Goal: Task Accomplishment & Management: Use online tool/utility

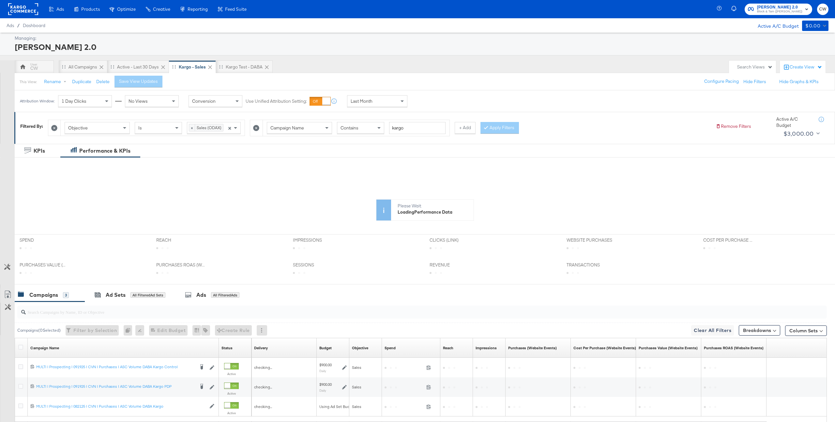
scroll to position [62, 0]
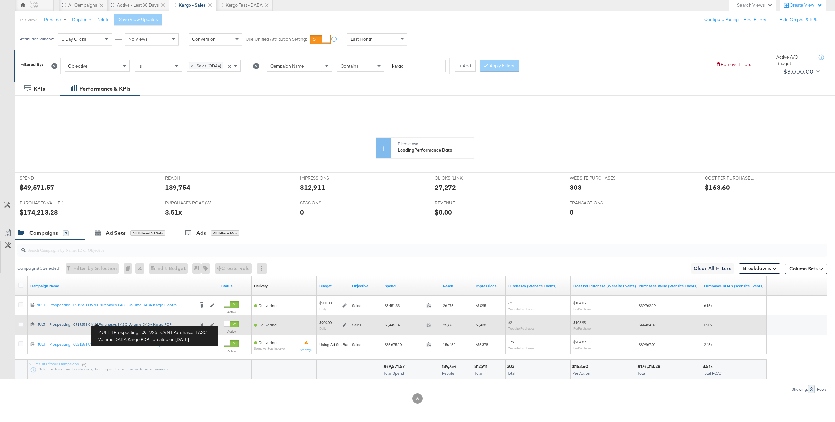
click at [148, 325] on div "MULTI | Prospecting | 091925 | CVN | Purchases | ASC Volume DABA Kargo PDP MULT…" at bounding box center [115, 324] width 159 height 5
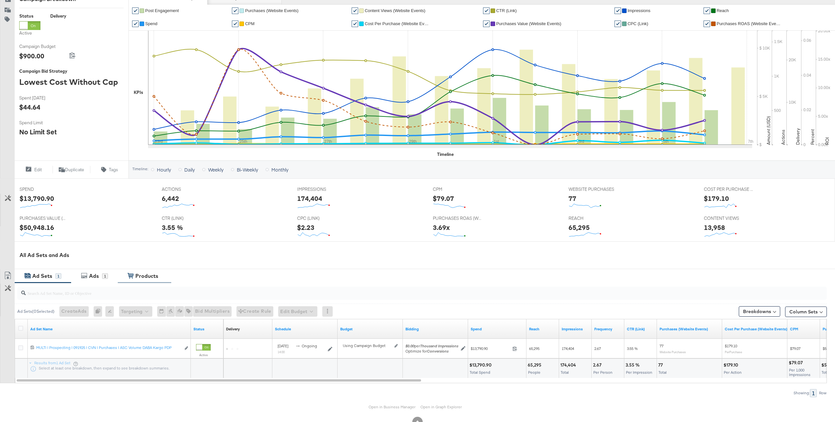
scroll to position [117, 0]
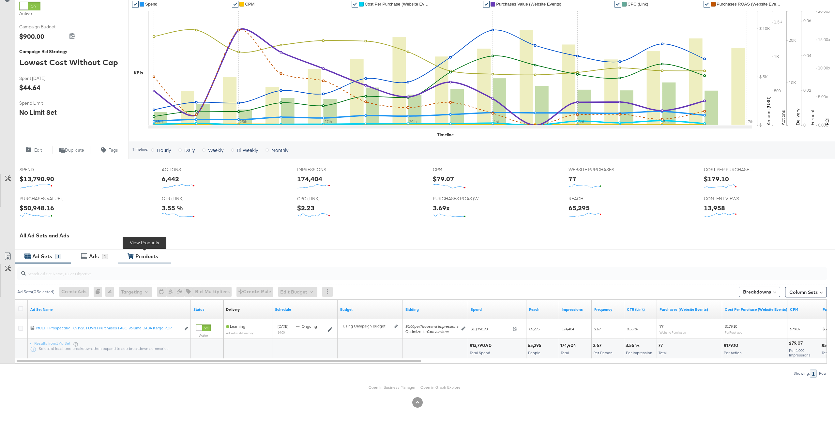
click at [152, 258] on div "Products" at bounding box center [146, 257] width 23 height 8
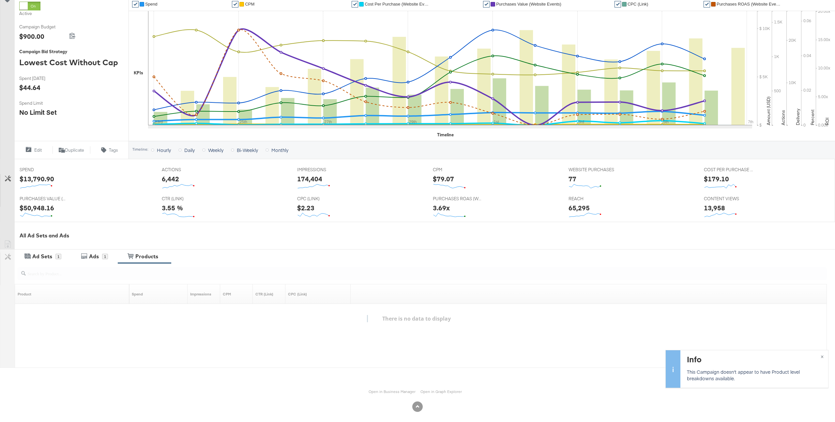
scroll to position [122, 0]
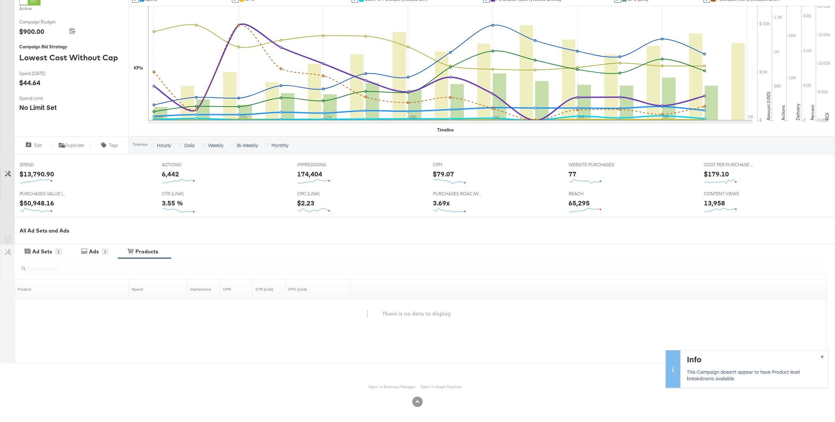
click at [823, 355] on span "×" at bounding box center [822, 356] width 3 height 8
click at [406, 385] on link "Open in Business Manager" at bounding box center [392, 386] width 47 height 5
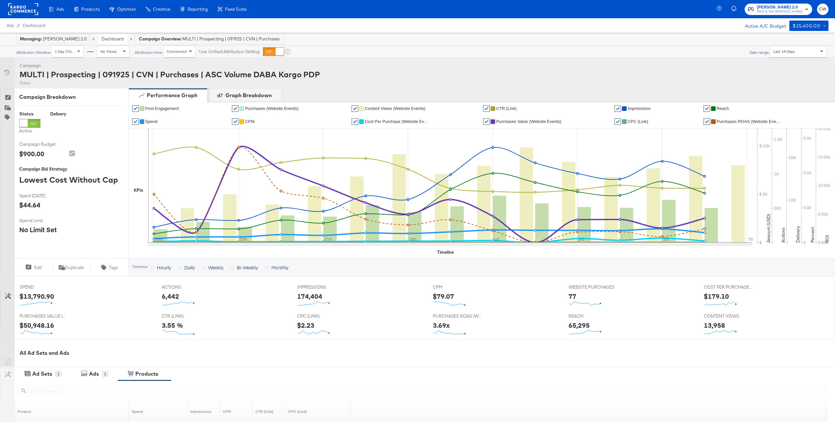
click at [109, 38] on link "Dashboard" at bounding box center [112, 39] width 22 height 6
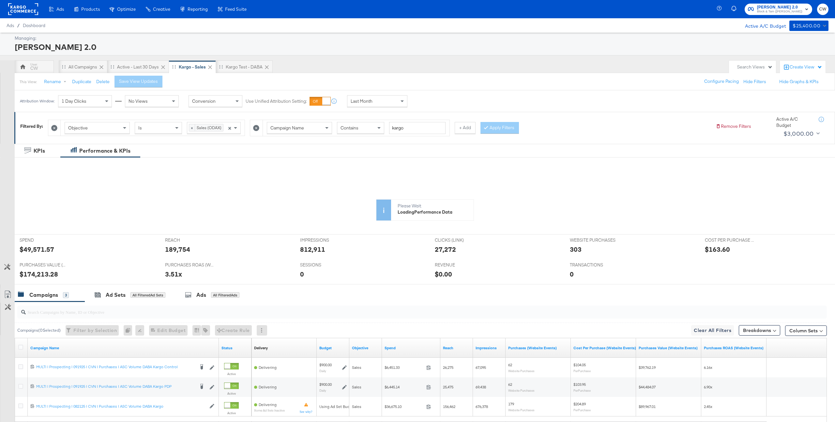
click at [795, 67] on div "Create View" at bounding box center [806, 67] width 33 height 7
click at [792, 123] on span "Performance Product View" at bounding box center [789, 123] width 54 height 6
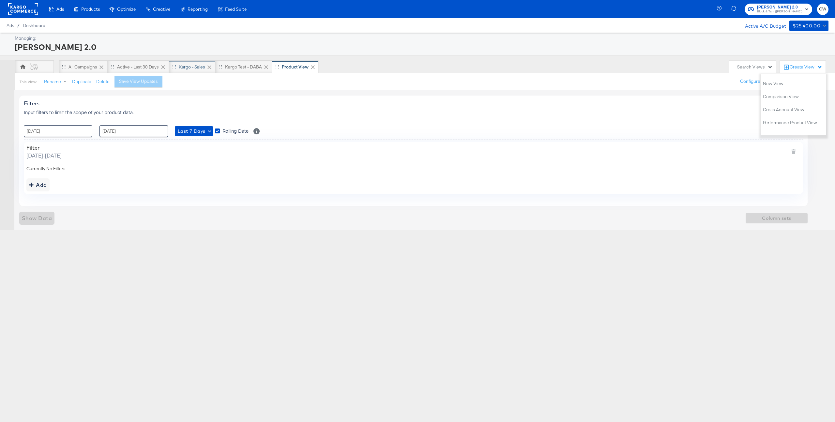
click at [192, 67] on div "Kargo - Sales" at bounding box center [192, 67] width 26 height 6
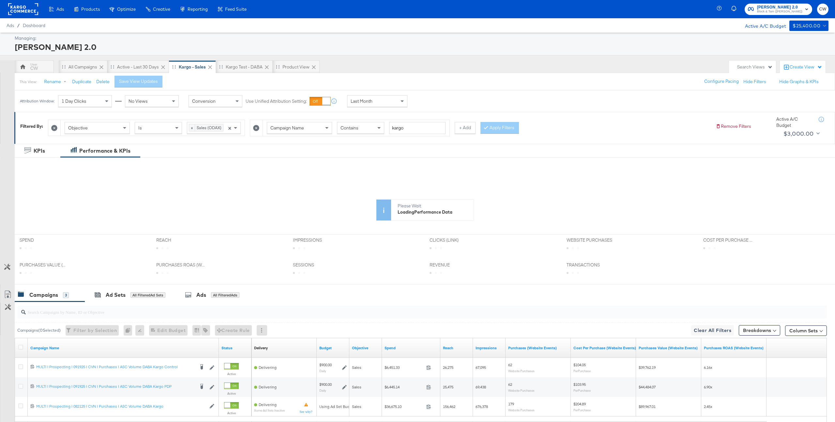
scroll to position [62, 0]
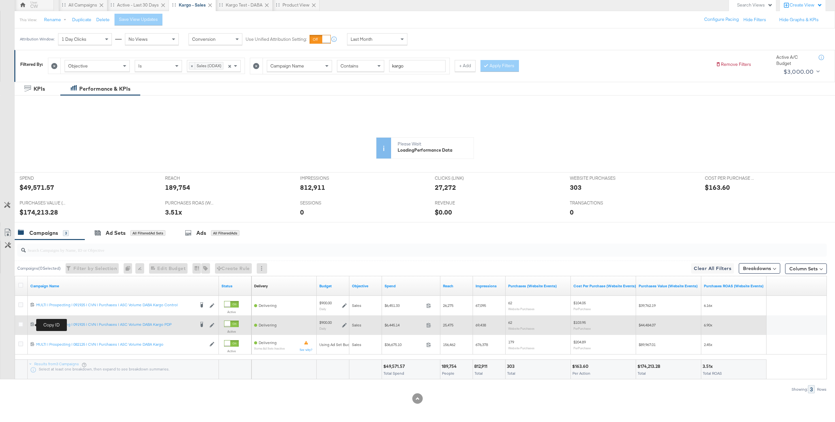
click at [33, 324] on icon at bounding box center [32, 324] width 4 height 4
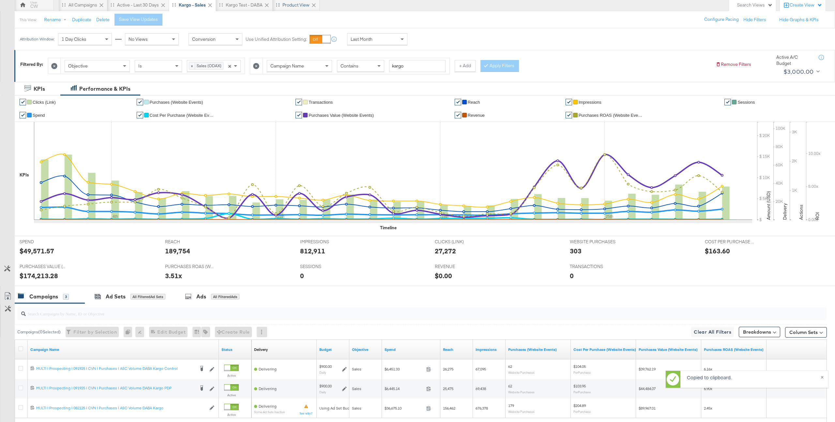
click at [288, 3] on div "Product View" at bounding box center [295, 5] width 27 height 6
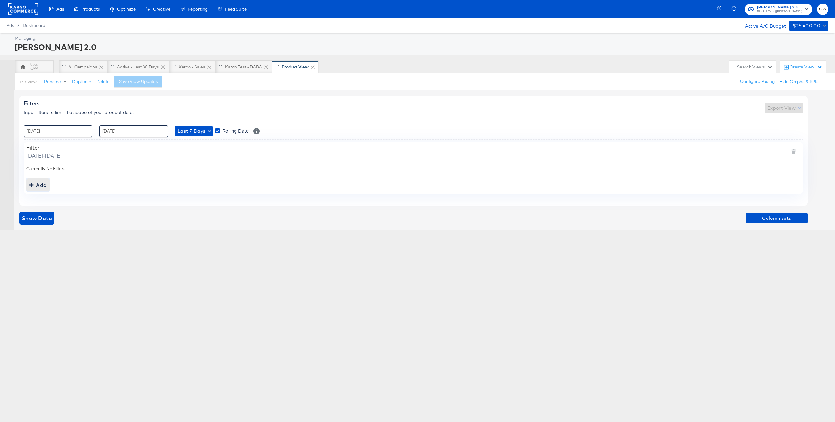
click at [40, 183] on div "Add" at bounding box center [38, 184] width 18 height 9
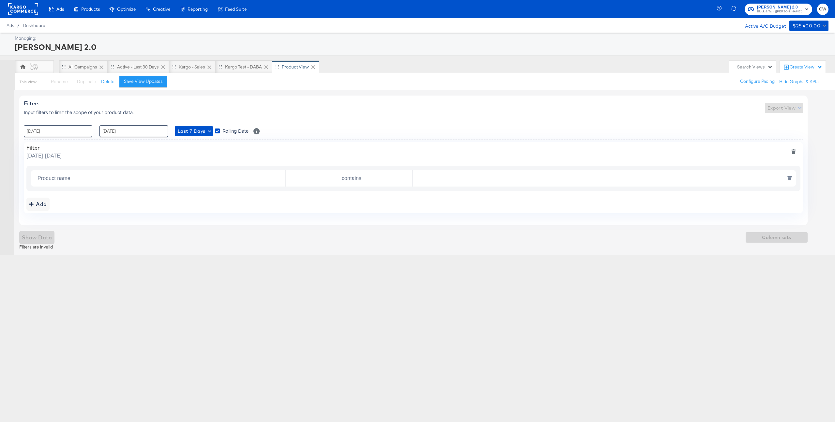
click at [69, 177] on input "Product name" at bounding box center [160, 178] width 251 height 13
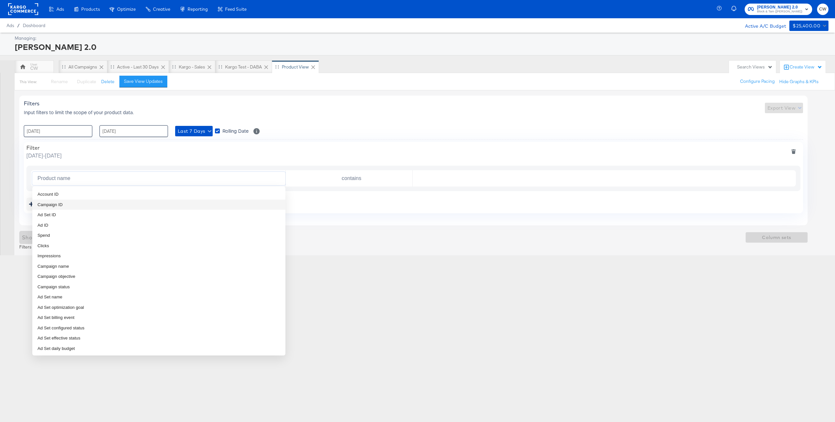
click at [69, 204] on li "Campaign ID" at bounding box center [158, 205] width 253 height 10
type input "Campaign ID"
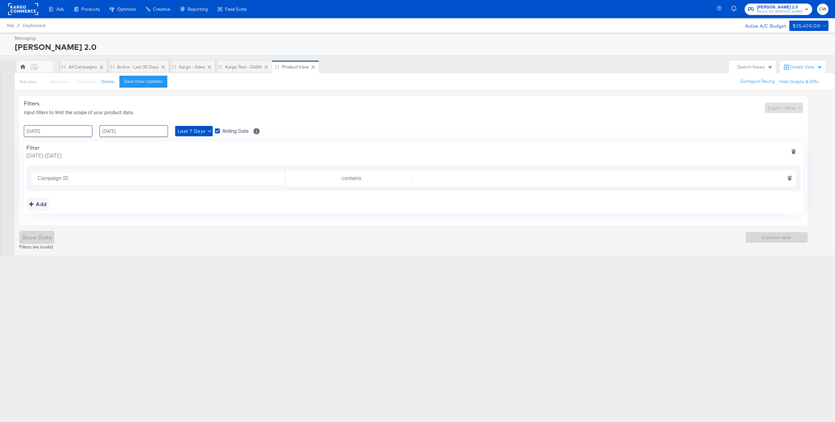
click at [352, 185] on input "contains" at bounding box center [350, 178] width 124 height 13
click at [328, 192] on li "is" at bounding box center [349, 194] width 127 height 10
type input "is"
click at [430, 174] on input "text" at bounding box center [603, 178] width 380 height 13
paste input "120233596662180770"
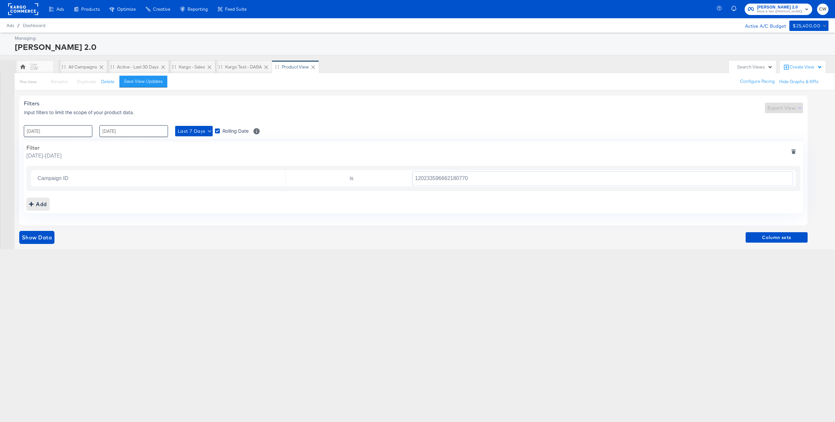
type input "120233596662180770"
click at [43, 206] on div "Add" at bounding box center [38, 204] width 18 height 9
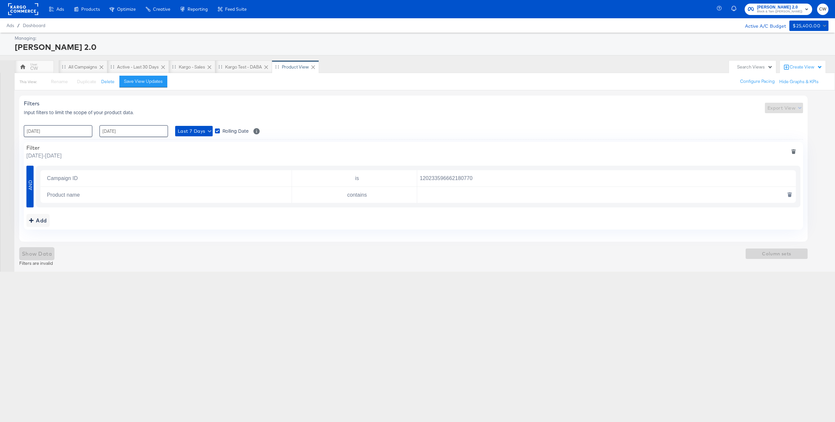
click at [789, 195] on icon "deletesingle" at bounding box center [790, 195] width 4 height 3
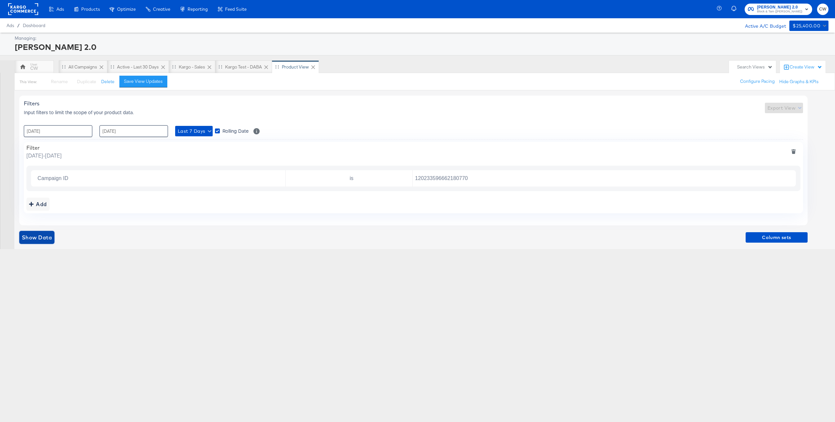
click at [43, 239] on span "Show Data" at bounding box center [37, 237] width 30 height 9
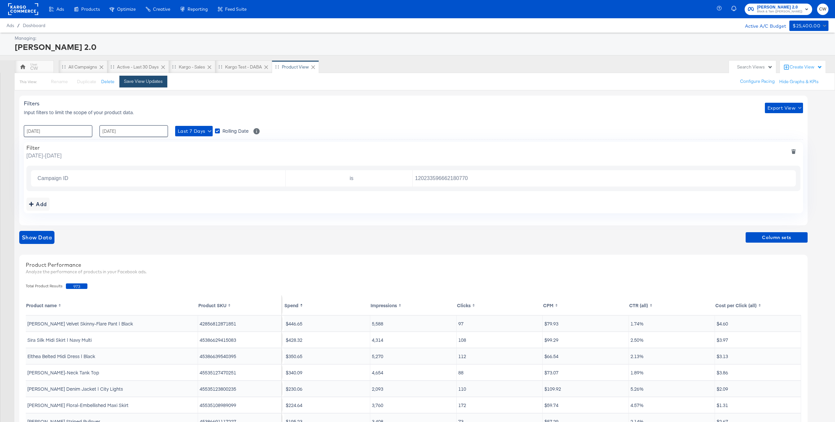
click at [145, 80] on div "Save View Updates" at bounding box center [143, 81] width 39 height 6
click at [58, 85] on button "Rename" at bounding box center [56, 82] width 34 height 12
click at [62, 115] on input "Product View" at bounding box center [105, 109] width 127 height 12
click at [72, 109] on input "Product View" at bounding box center [105, 109] width 127 height 12
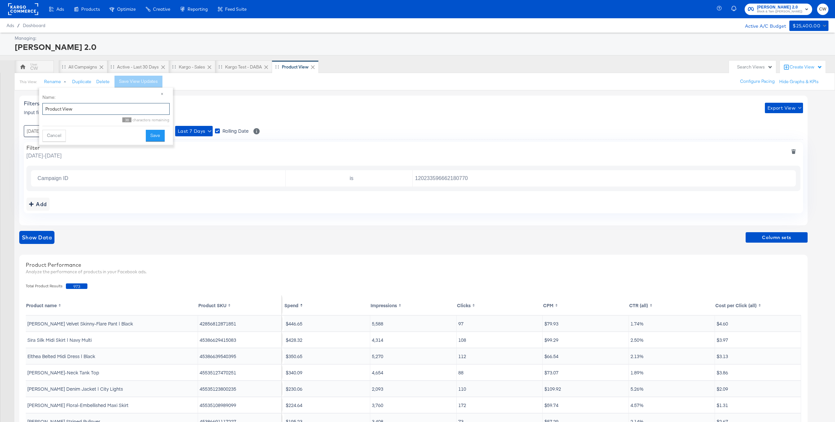
click at [72, 109] on input "Product View" at bounding box center [105, 109] width 127 height 12
click at [46, 109] on input "Product View" at bounding box center [105, 109] width 127 height 12
type input "PDP Test - Product View"
click at [160, 139] on button "Save" at bounding box center [155, 136] width 19 height 12
click at [84, 81] on button "Duplicate" at bounding box center [81, 82] width 19 height 6
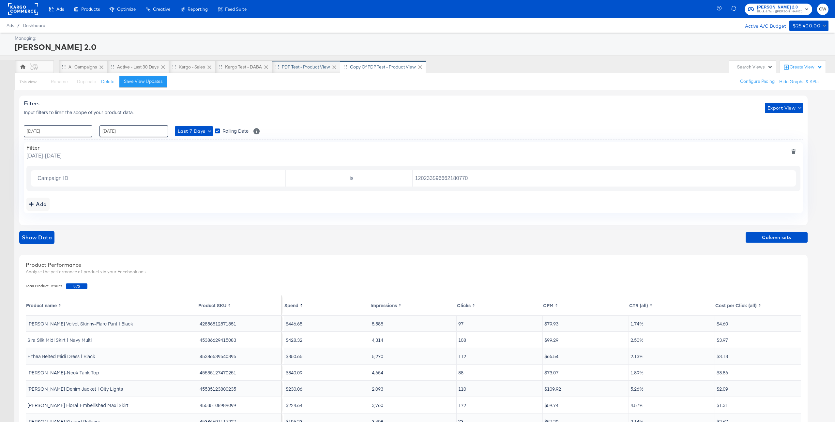
click at [307, 65] on div "PDP Test - Product View" at bounding box center [306, 67] width 48 height 6
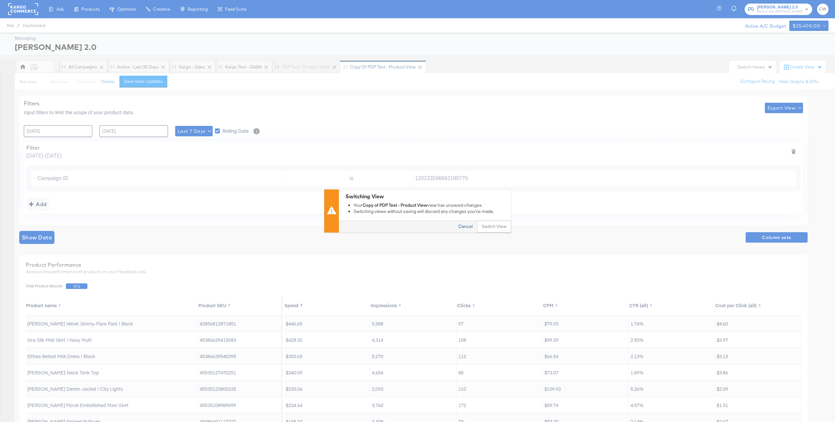
click at [465, 223] on button "Cancel" at bounding box center [465, 227] width 23 height 12
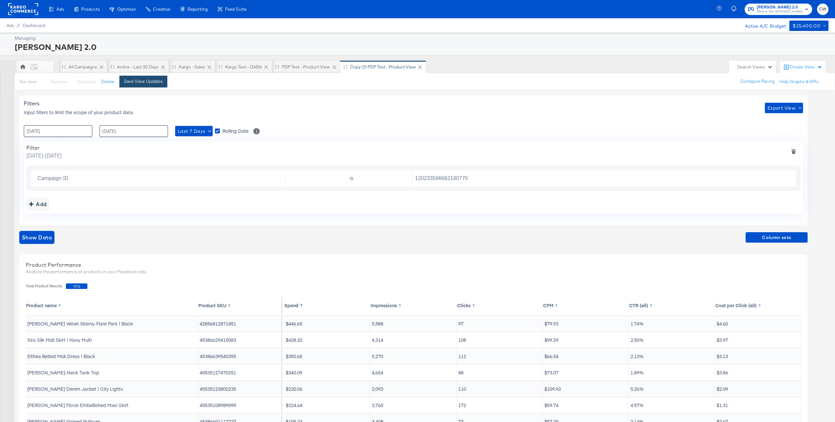
click at [142, 83] on div "Save View Updates" at bounding box center [143, 81] width 39 height 6
click at [60, 80] on button "Rename" at bounding box center [56, 82] width 34 height 12
drag, startPoint x: 62, startPoint y: 110, endPoint x: 30, endPoint y: 110, distance: 32.0
click at [30, 110] on div "CW All Campaigns Active - Last 30 Days Kargo - Sales Kargo test - DABA PDP Test…" at bounding box center [417, 280] width 835 height 440
click at [60, 81] on button "Rename" at bounding box center [56, 82] width 34 height 12
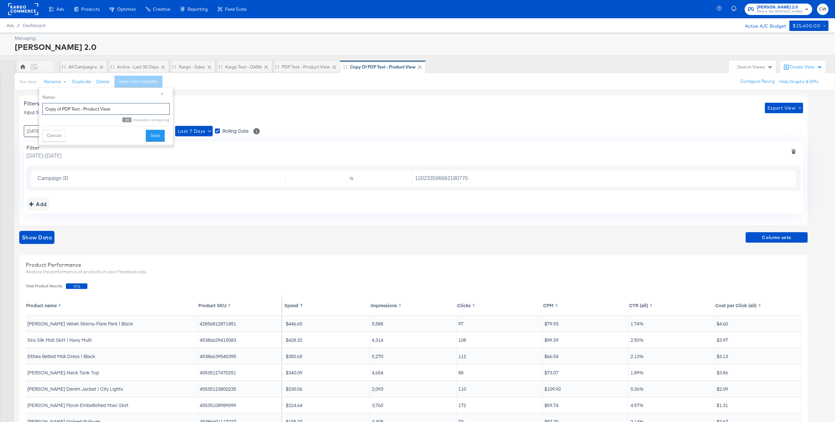
drag, startPoint x: 62, startPoint y: 108, endPoint x: 40, endPoint y: 108, distance: 22.2
click at [40, 108] on div "× Name: Copy of PDP Test - Product View 19 characters remaining Cancel Save" at bounding box center [106, 116] width 134 height 57
click at [60, 110] on input "PDP Test - Product View" at bounding box center [105, 109] width 127 height 12
type input "PDP Control - Product View"
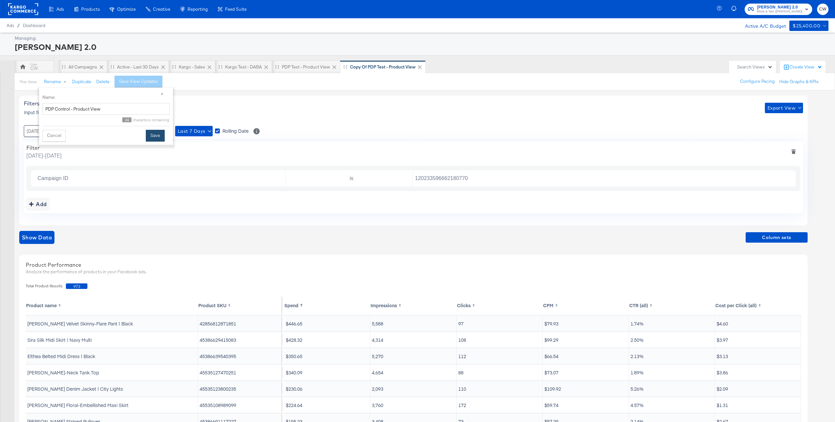
click at [149, 135] on button "Save" at bounding box center [155, 136] width 19 height 12
click at [201, 68] on div "Kargo - Sales" at bounding box center [192, 67] width 26 height 6
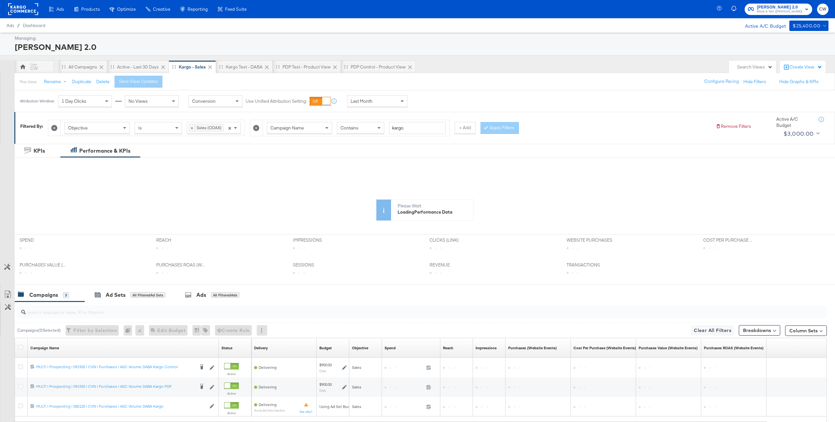
scroll to position [62, 0]
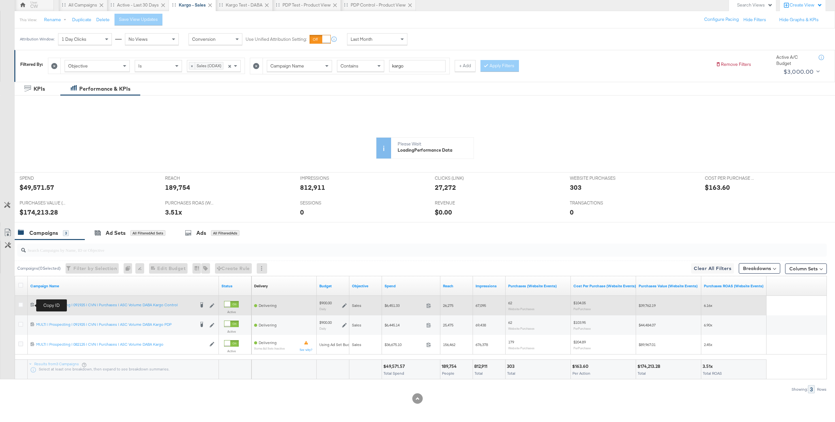
click at [31, 305] on icon at bounding box center [32, 304] width 4 height 4
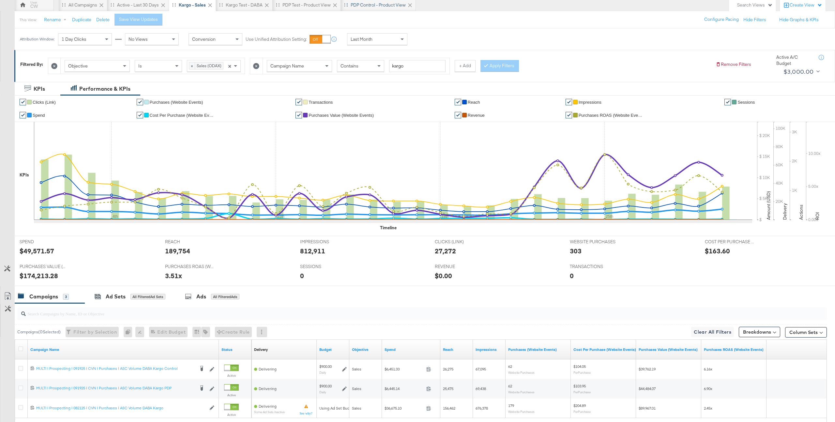
click at [389, 6] on div "PDP Control - Product View" at bounding box center [378, 5] width 55 height 6
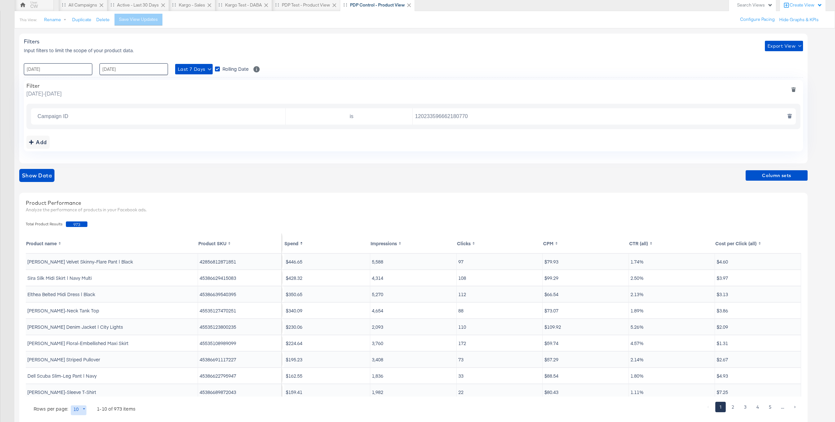
click at [433, 116] on input "120233596662180770" at bounding box center [603, 116] width 380 height 13
paste input "89573"
type input "120233596895730770"
click at [32, 173] on span "Show Data" at bounding box center [37, 175] width 30 height 9
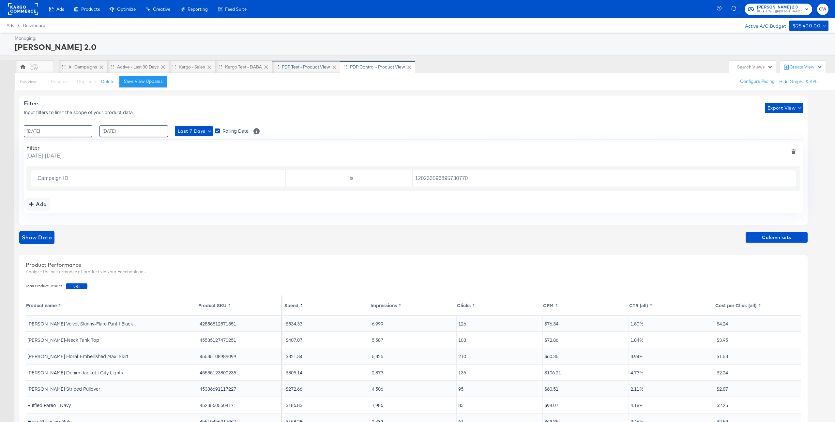
click at [307, 70] on div "PDP Test - Product View" at bounding box center [306, 66] width 68 height 13
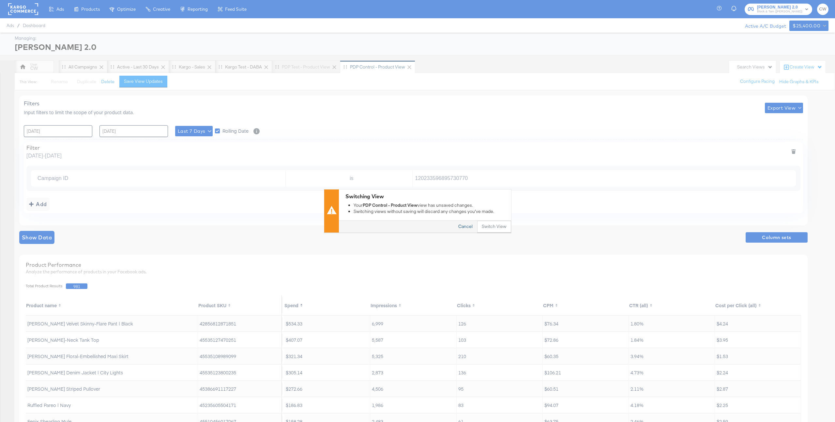
click at [458, 225] on button "Cancel" at bounding box center [465, 227] width 23 height 12
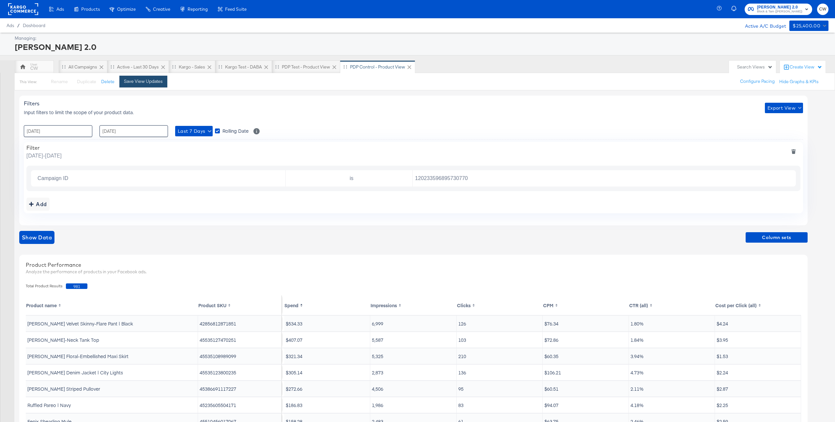
click at [141, 84] on div "Save View Updates" at bounding box center [143, 81] width 39 height 6
click at [231, 322] on td "42856812871851" at bounding box center [240, 324] width 84 height 16
click at [222, 341] on td "45535127470251" at bounding box center [240, 340] width 84 height 16
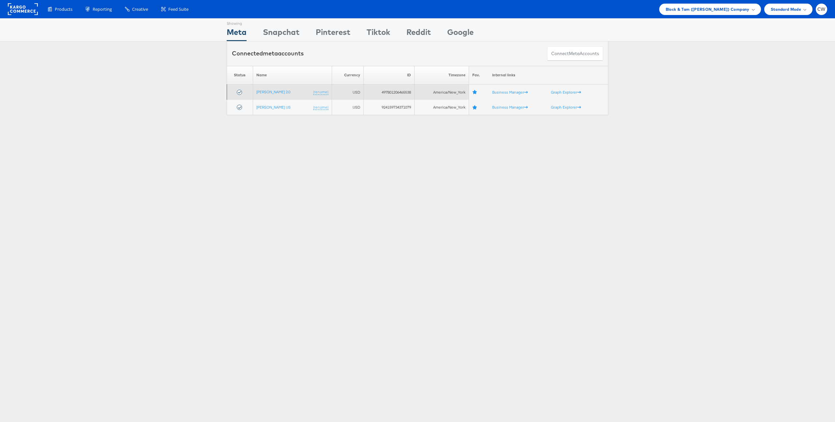
click at [280, 94] on td "Veronica Beard 2.0 (rename)" at bounding box center [292, 91] width 79 height 15
click at [283, 91] on link "[PERSON_NAME] 2.0" at bounding box center [273, 91] width 34 height 5
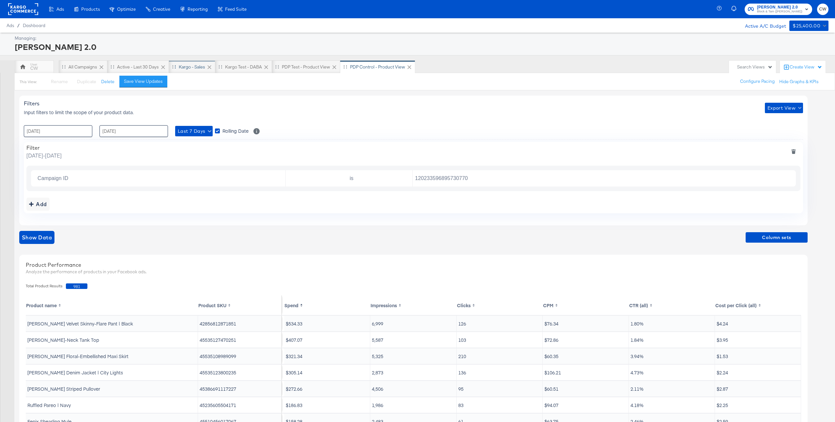
click at [195, 64] on div "Kargo - Sales" at bounding box center [192, 67] width 26 height 6
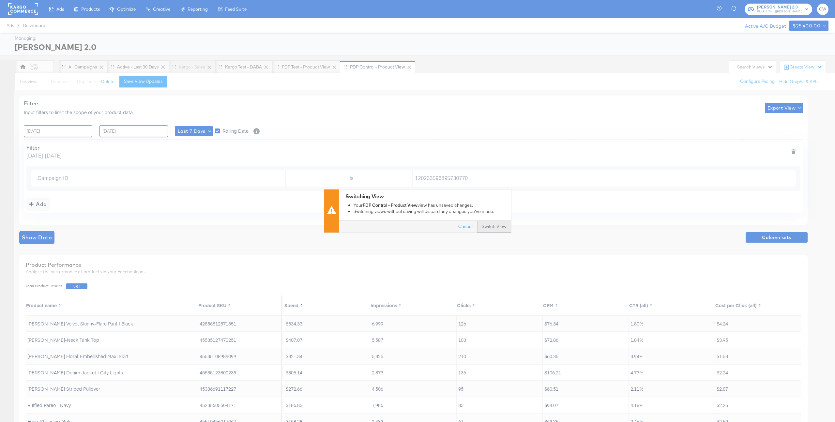
click at [502, 231] on button "Switch View" at bounding box center [494, 227] width 34 height 12
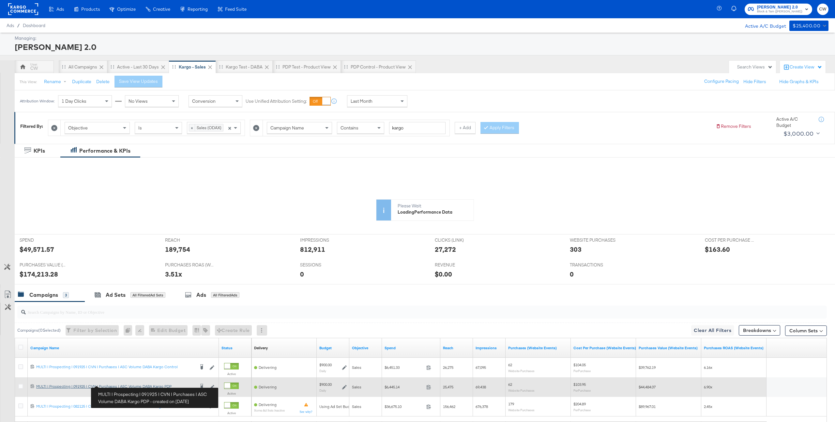
click at [138, 387] on div "MULTI | Prospecting | 091925 | CVN | Purchases | ASC Volume DABA Kargo PDP MULT…" at bounding box center [115, 386] width 159 height 5
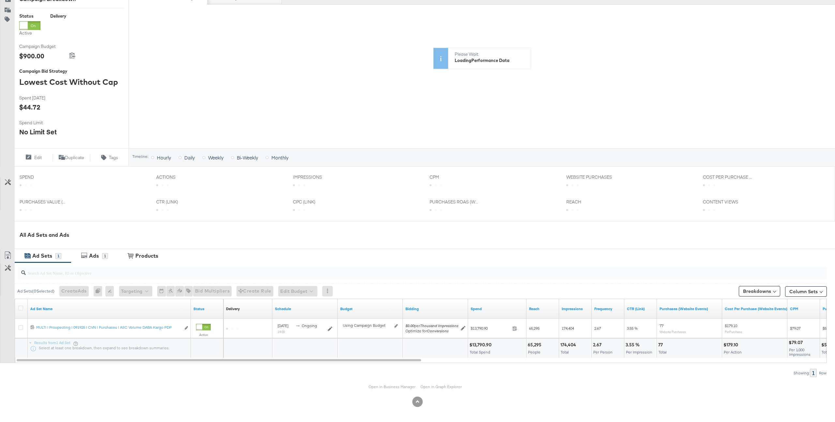
scroll to position [117, 0]
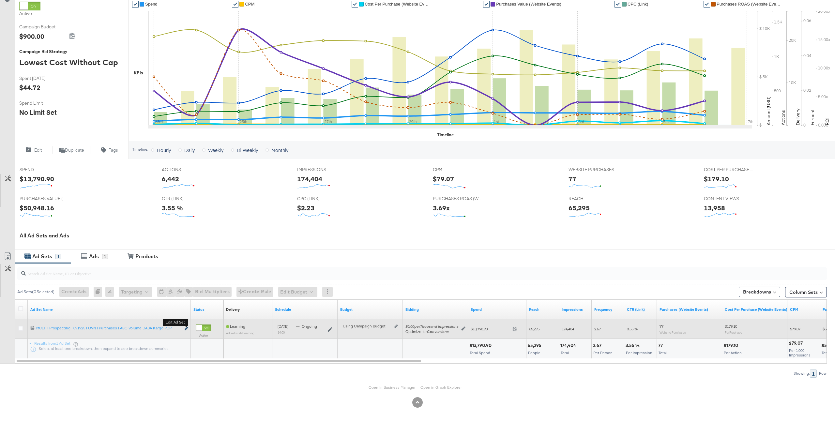
click at [187, 328] on icon "link" at bounding box center [186, 329] width 3 height 4
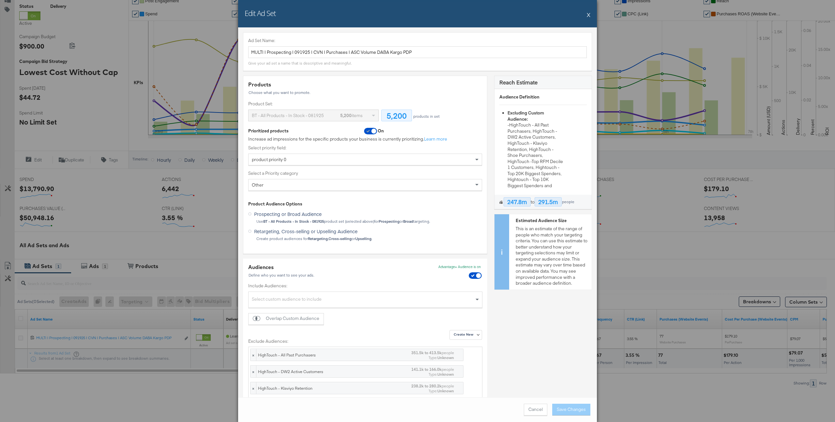
scroll to position [0, 0]
click at [590, 15] on div "Edit Ad Set X" at bounding box center [417, 13] width 359 height 27
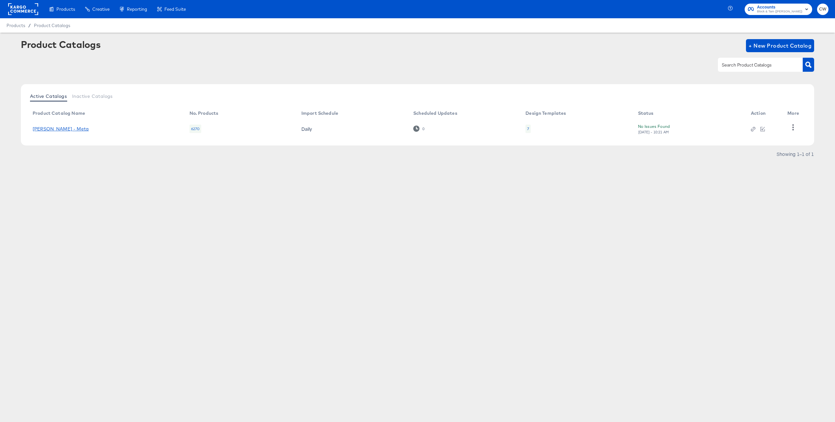
click at [65, 127] on link "Veronica Beard - Meta" at bounding box center [61, 128] width 56 height 5
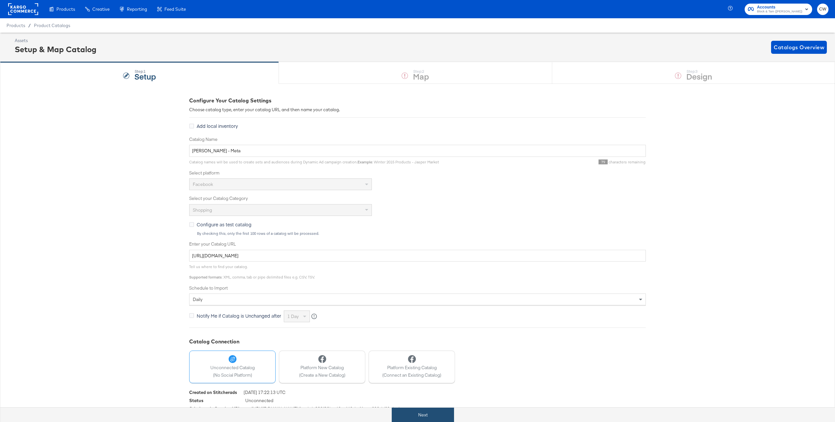
click at [443, 411] on button "Next" at bounding box center [423, 415] width 62 height 15
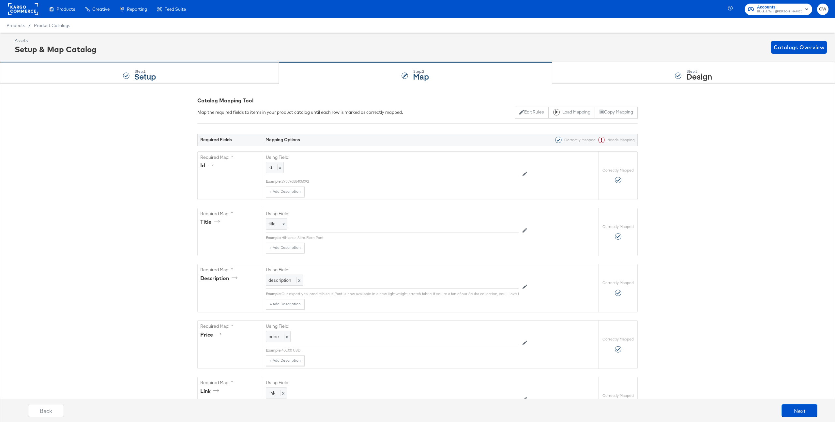
click at [201, 67] on div "Step: 1 Setup" at bounding box center [139, 73] width 279 height 22
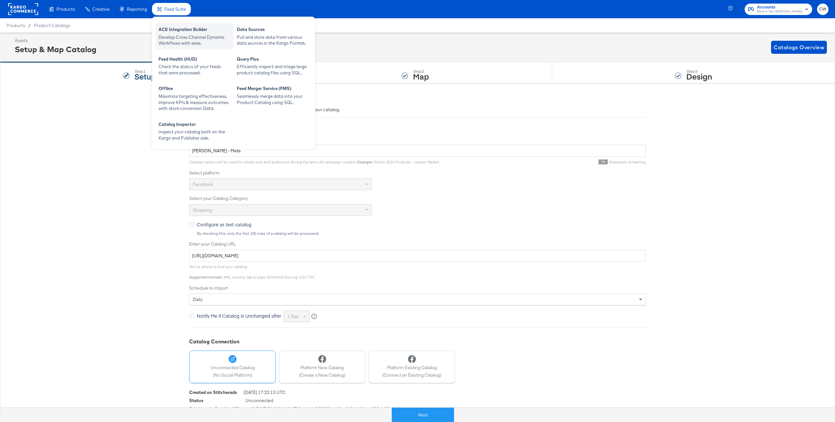
click at [189, 38] on div "Develop Cross-Channel Dynamic Workflows with ease." at bounding box center [195, 40] width 72 height 12
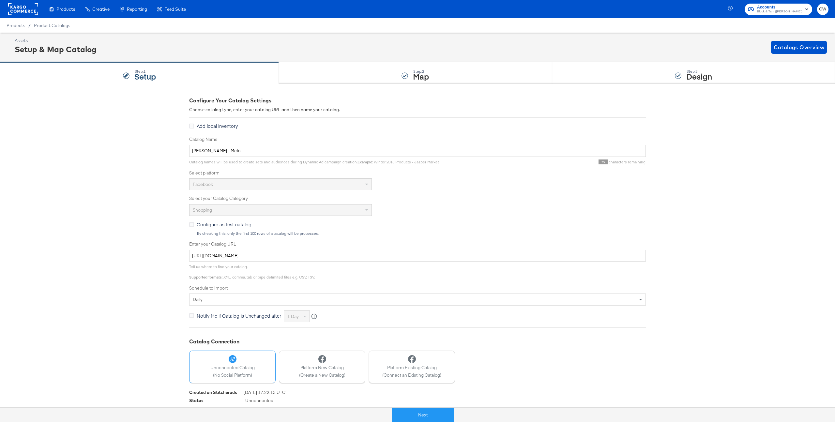
click at [478, 159] on div "Catalog names will be used to create sets and audiences during Dynamic Ad campa…" at bounding box center [417, 161] width 457 height 8
drag, startPoint x: 544, startPoint y: 139, endPoint x: 506, endPoint y: 79, distance: 70.9
click at [512, 78] on div "Step: 1 Setup Step: 2 Map Step: 3 Design Configure Your Catalog Settings Choose…" at bounding box center [417, 247] width 835 height 371
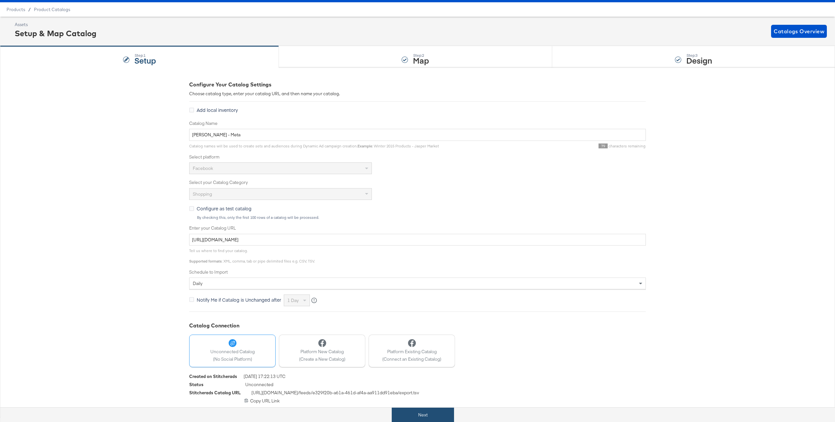
click at [430, 419] on button "Next" at bounding box center [423, 415] width 62 height 15
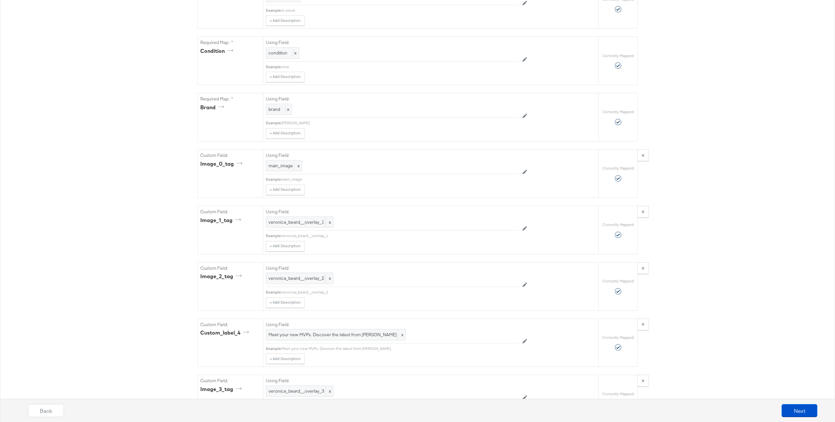
scroll to position [889, 0]
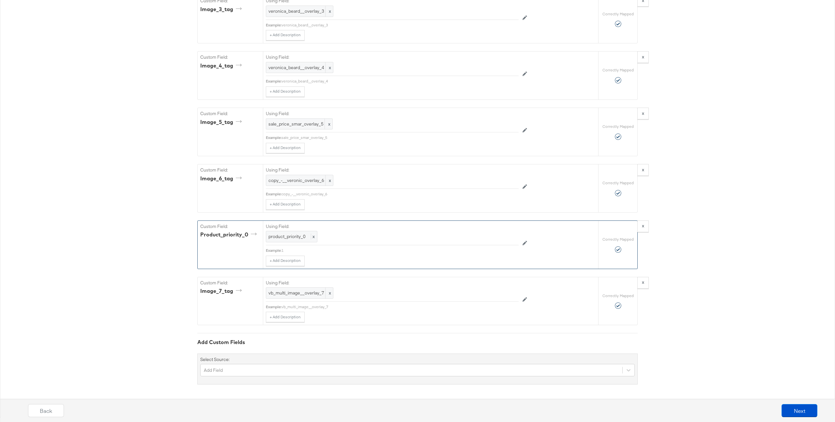
click at [232, 236] on div "product_priority_0" at bounding box center [229, 235] width 59 height 8
copy div "product_priority_0"
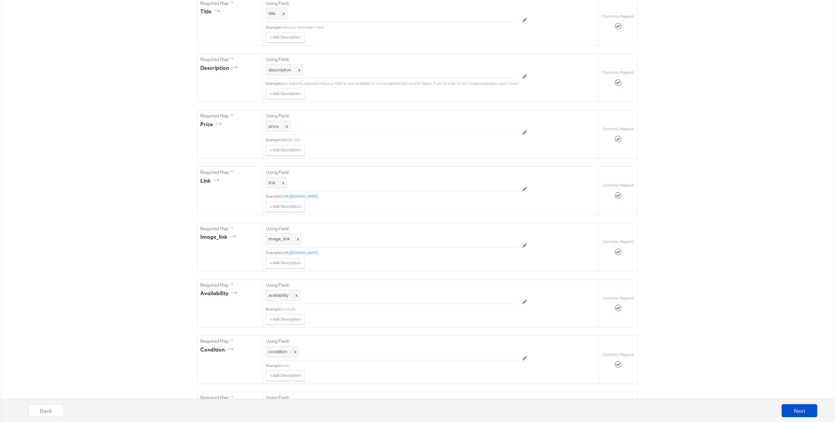
scroll to position [129, 0]
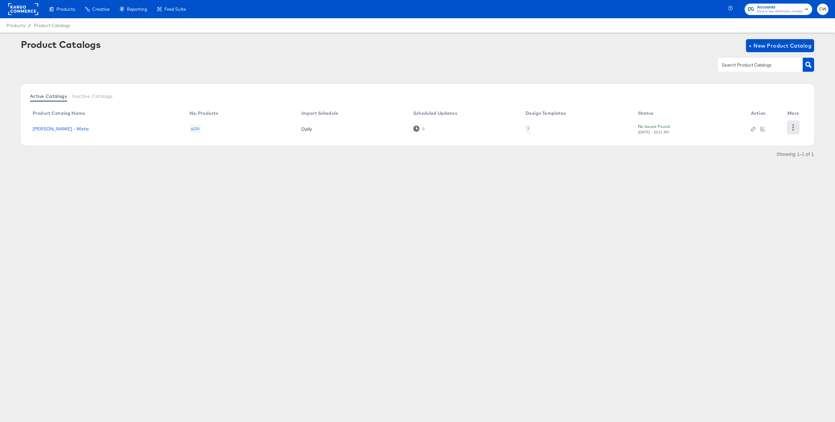
click at [788, 128] on button "button" at bounding box center [792, 127] width 11 height 13
click at [773, 128] on div "HUD Checks (Internal)" at bounding box center [766, 127] width 65 height 10
click at [62, 128] on link "Veronica Beard - Meta" at bounding box center [61, 128] width 56 height 5
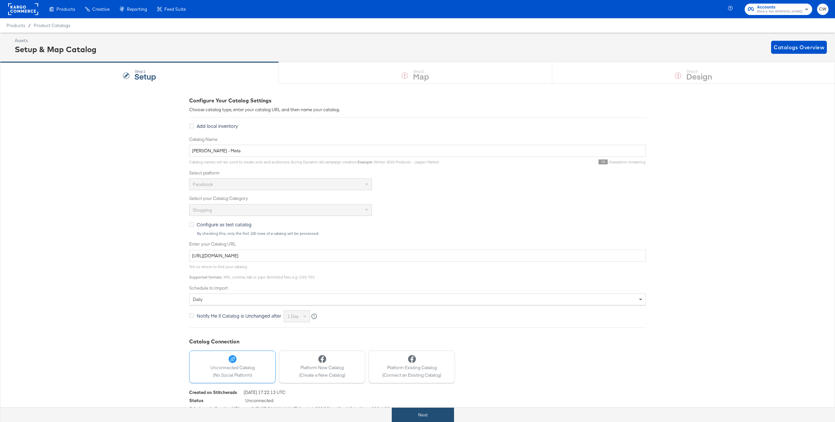
click at [424, 419] on button "Next" at bounding box center [423, 415] width 62 height 15
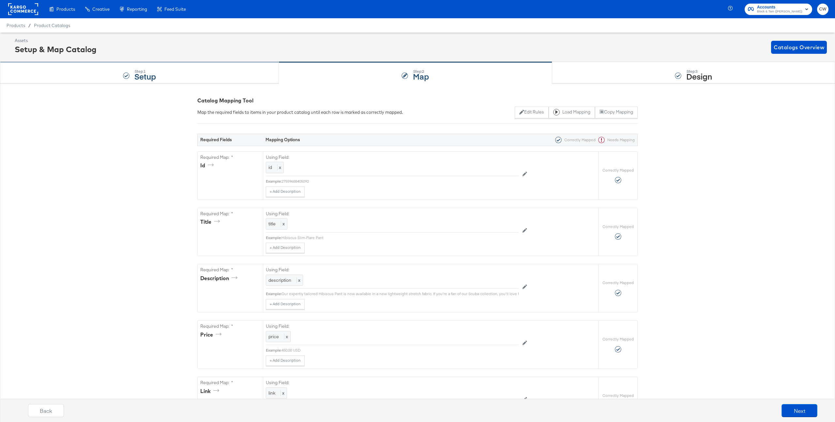
click at [178, 75] on div "Step: 1 Setup" at bounding box center [139, 73] width 279 height 22
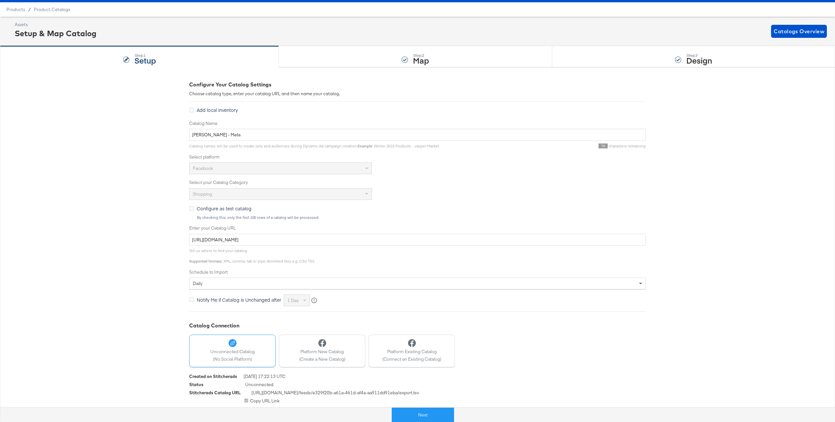
scroll to position [16, 0]
click at [283, 240] on input "https://ace.stitcherads.com/exports/1354/universal/none/universal/export.tsv.gz" at bounding box center [417, 240] width 457 height 12
